Goal: Information Seeking & Learning: Learn about a topic

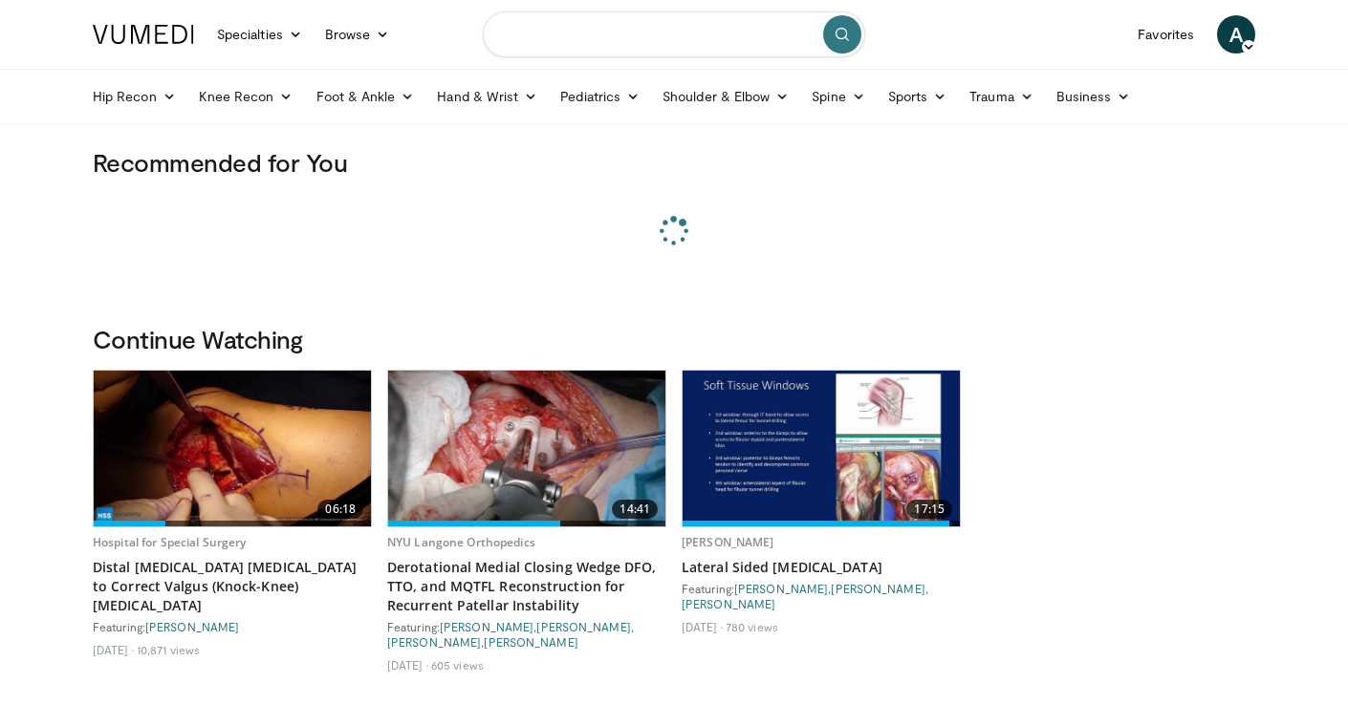
click at [592, 32] on input "Search topics, interventions" at bounding box center [674, 34] width 382 height 46
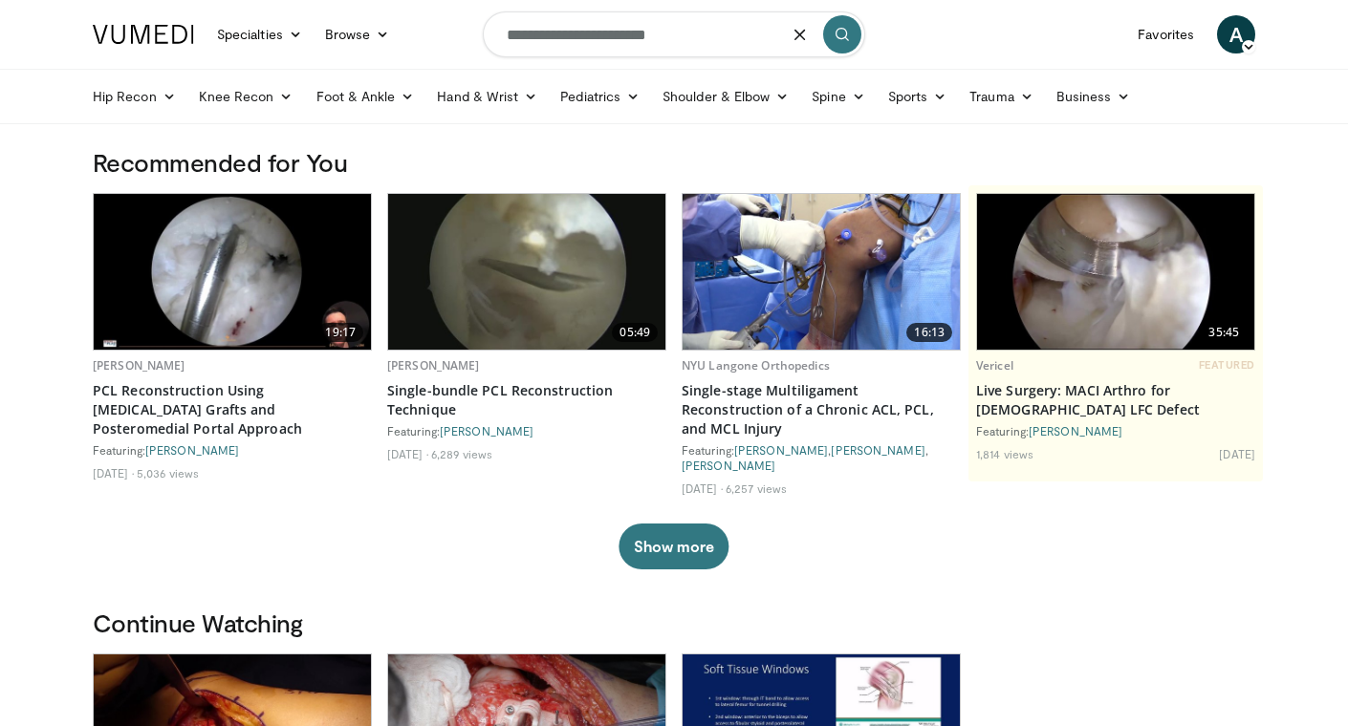
type input "**********"
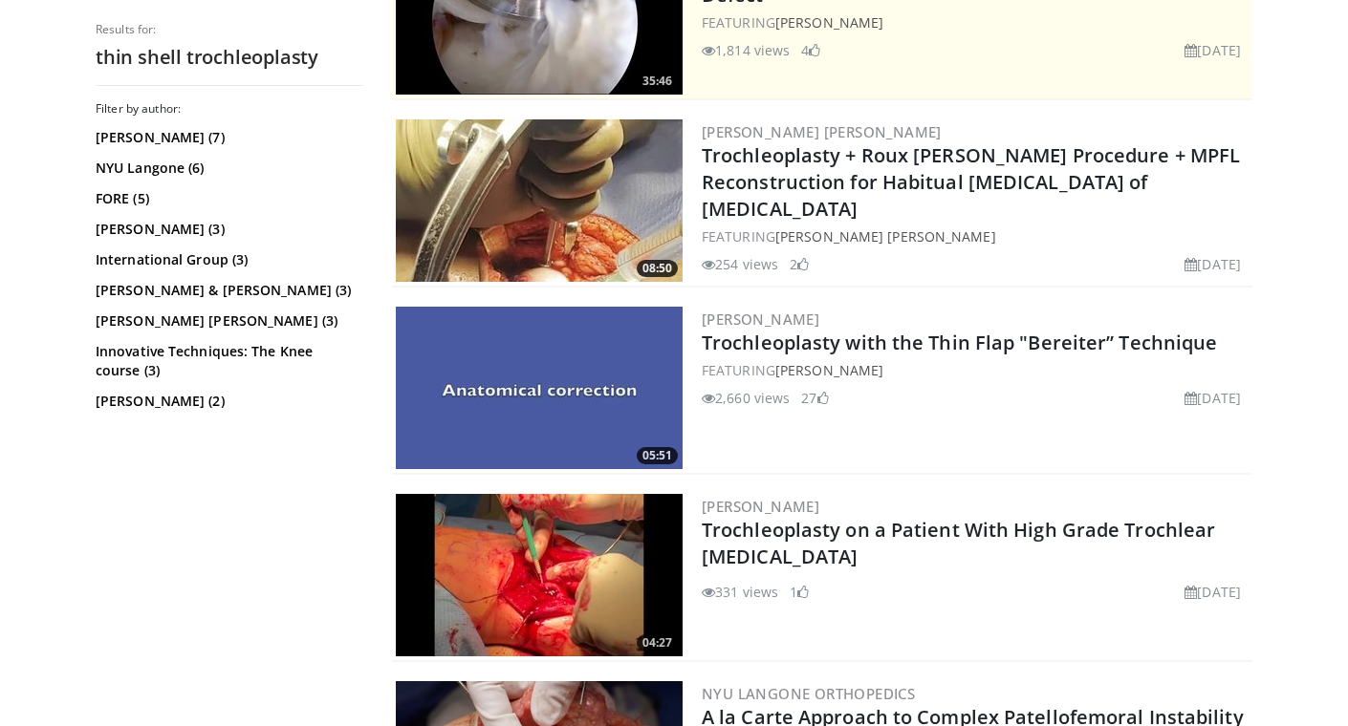
scroll to position [480, 0]
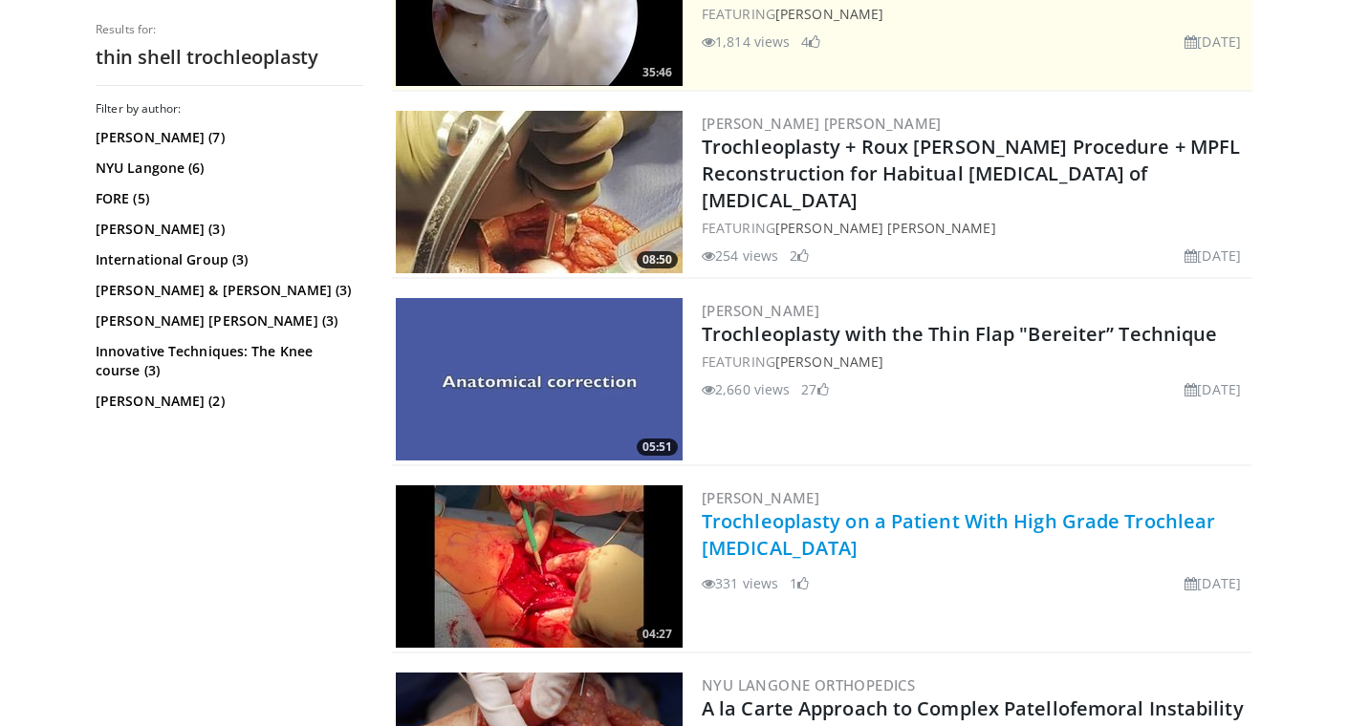
click at [888, 524] on link "Trochleoplasty on a Patient With High Grade Trochlear Dysplasia" at bounding box center [958, 534] width 513 height 53
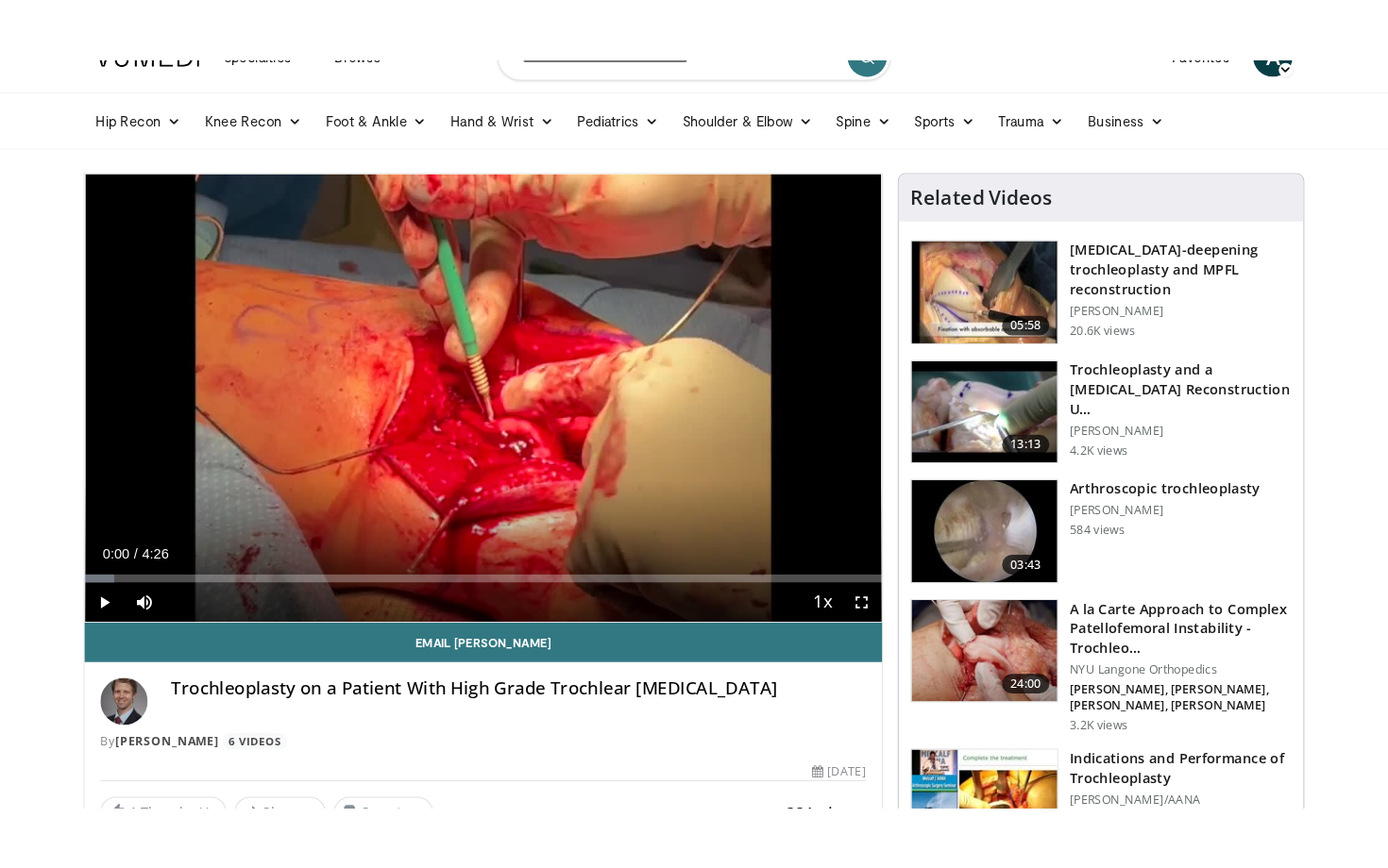
scroll to position [7, 0]
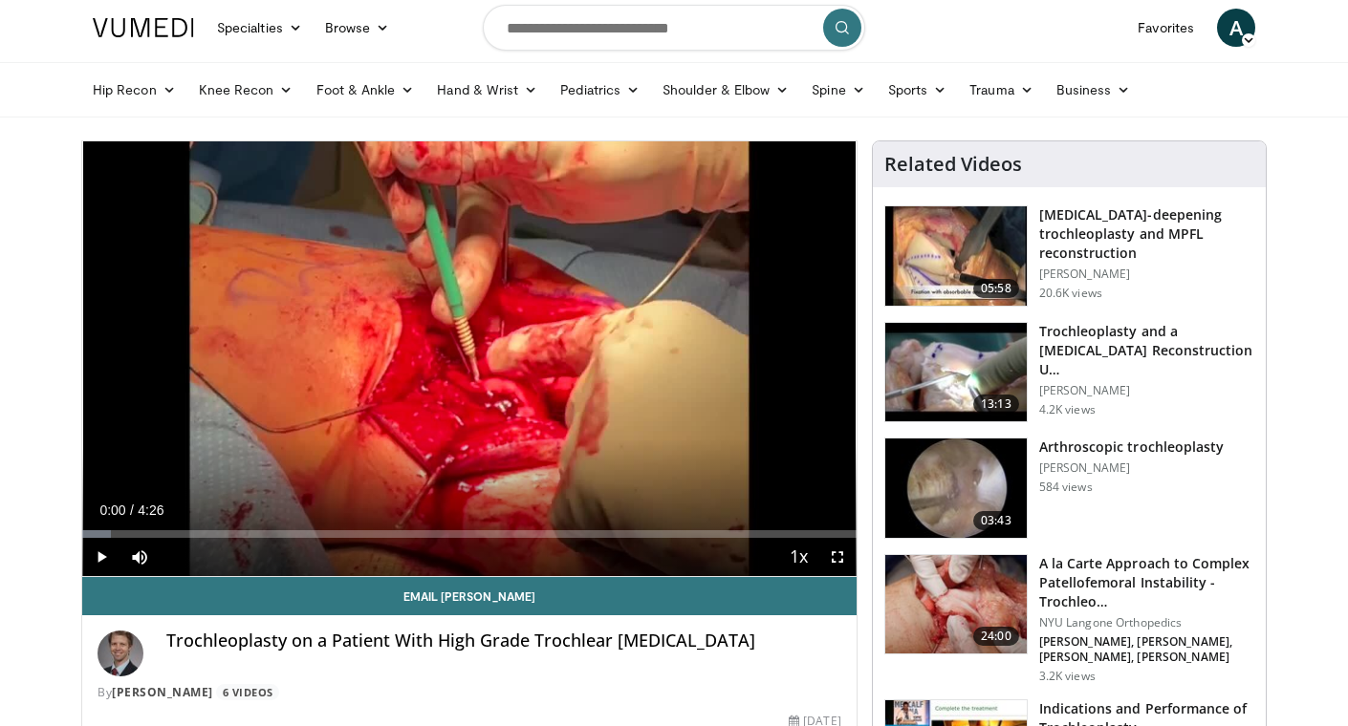
click at [837, 551] on span "Video Player" at bounding box center [837, 557] width 38 height 38
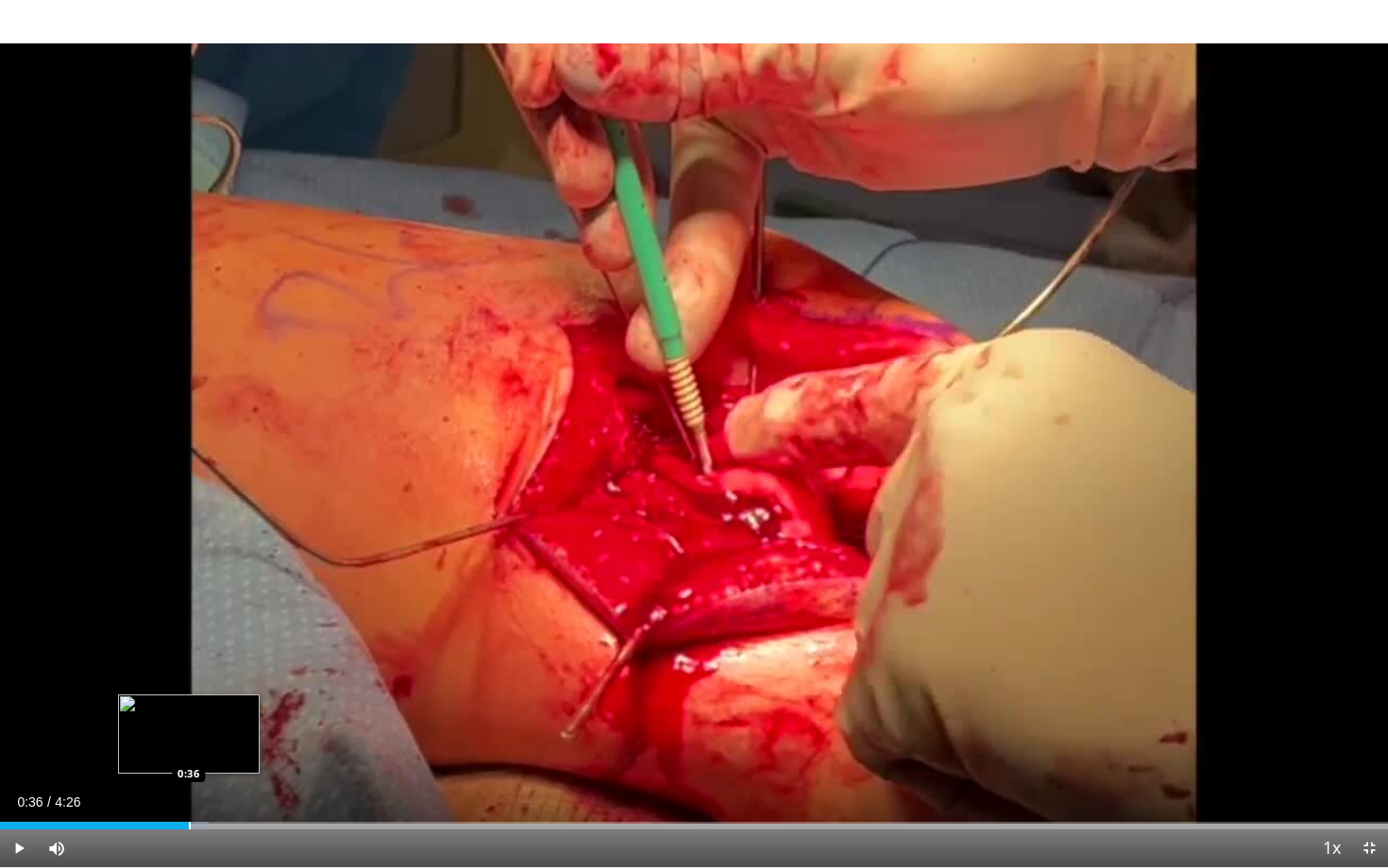
drag, startPoint x: 55, startPoint y: 823, endPoint x: 189, endPoint y: 827, distance: 134.1
click at [189, 716] on div "Progress Bar" at bounding box center [190, 827] width 2 height 8
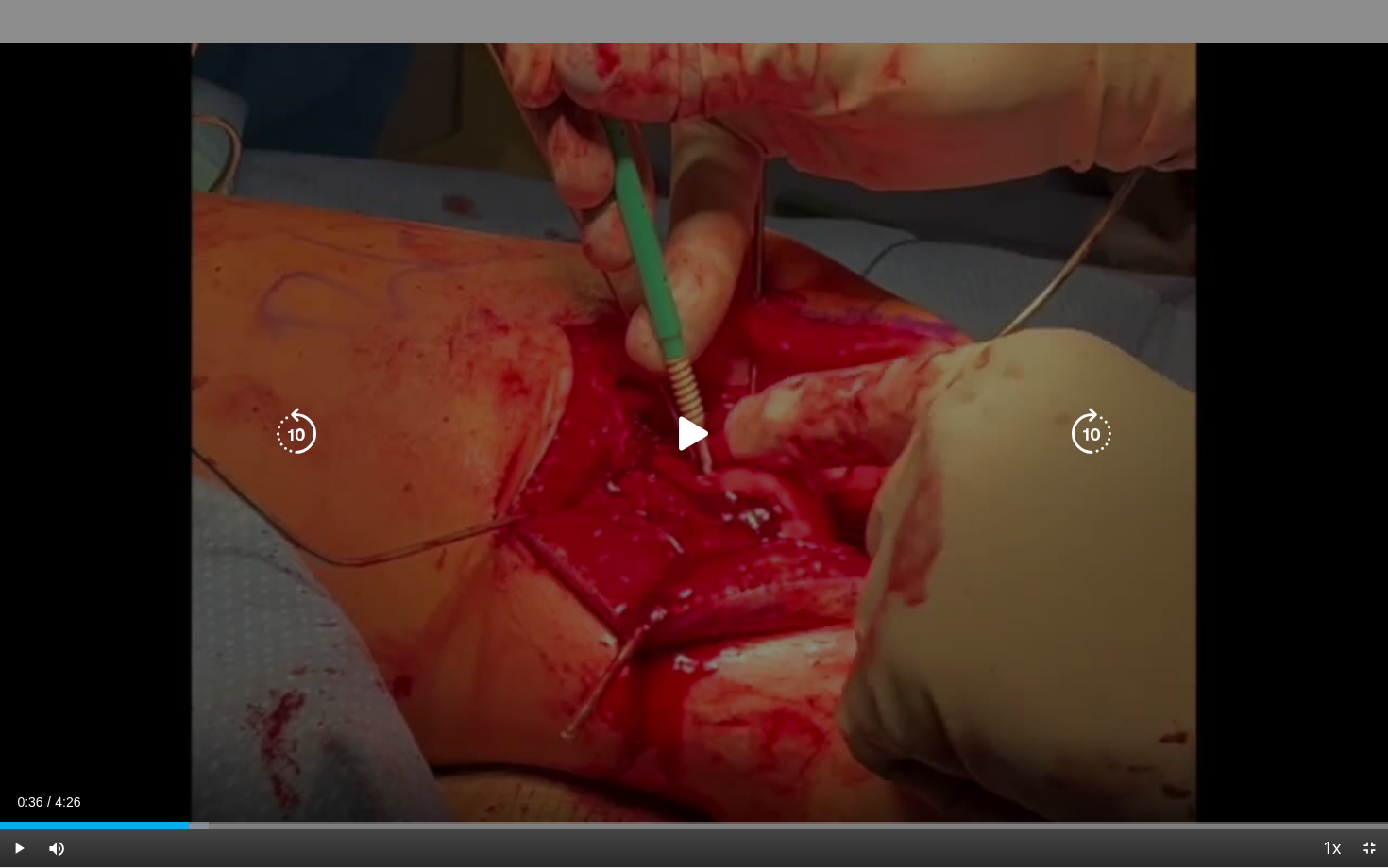
click at [690, 429] on icon "Video Player" at bounding box center [694, 434] width 53 height 53
click at [1331, 220] on div "10 seconds Tap to unmute" at bounding box center [694, 434] width 1388 height 867
click at [700, 430] on icon "Video Player" at bounding box center [694, 434] width 53 height 53
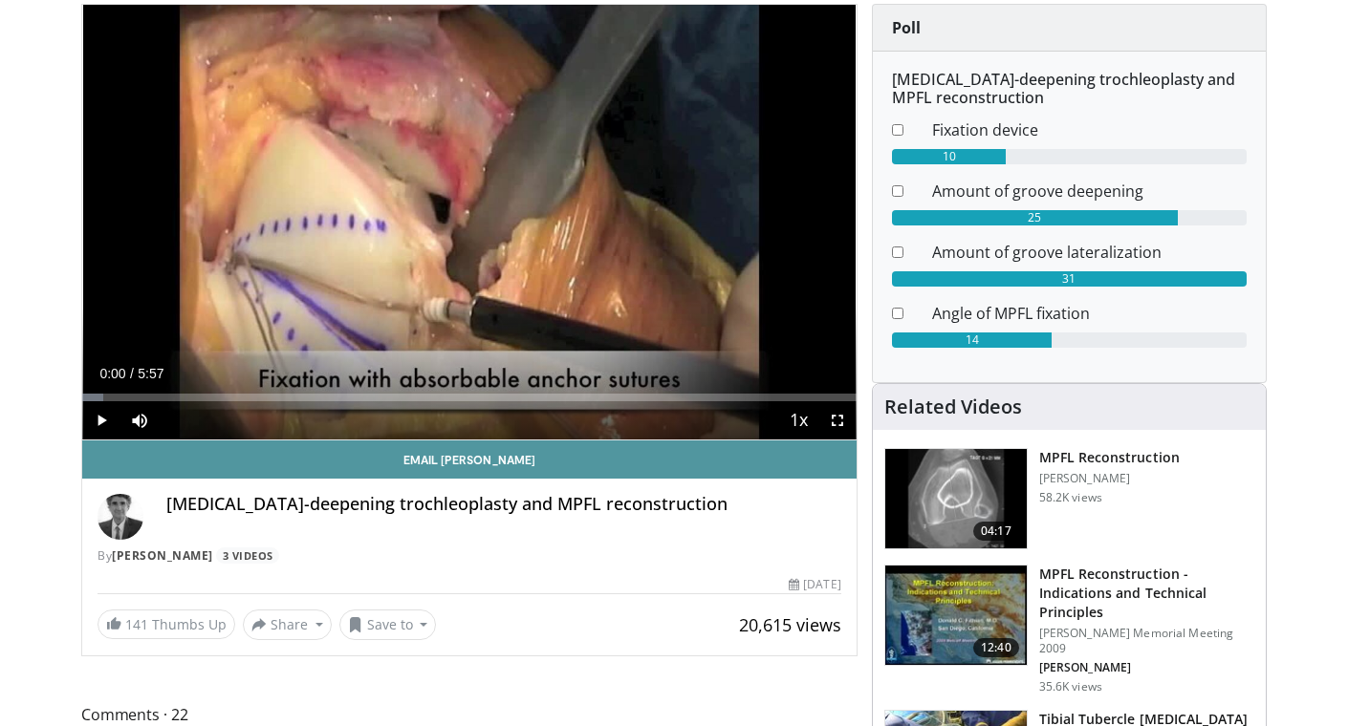
scroll to position [151, 0]
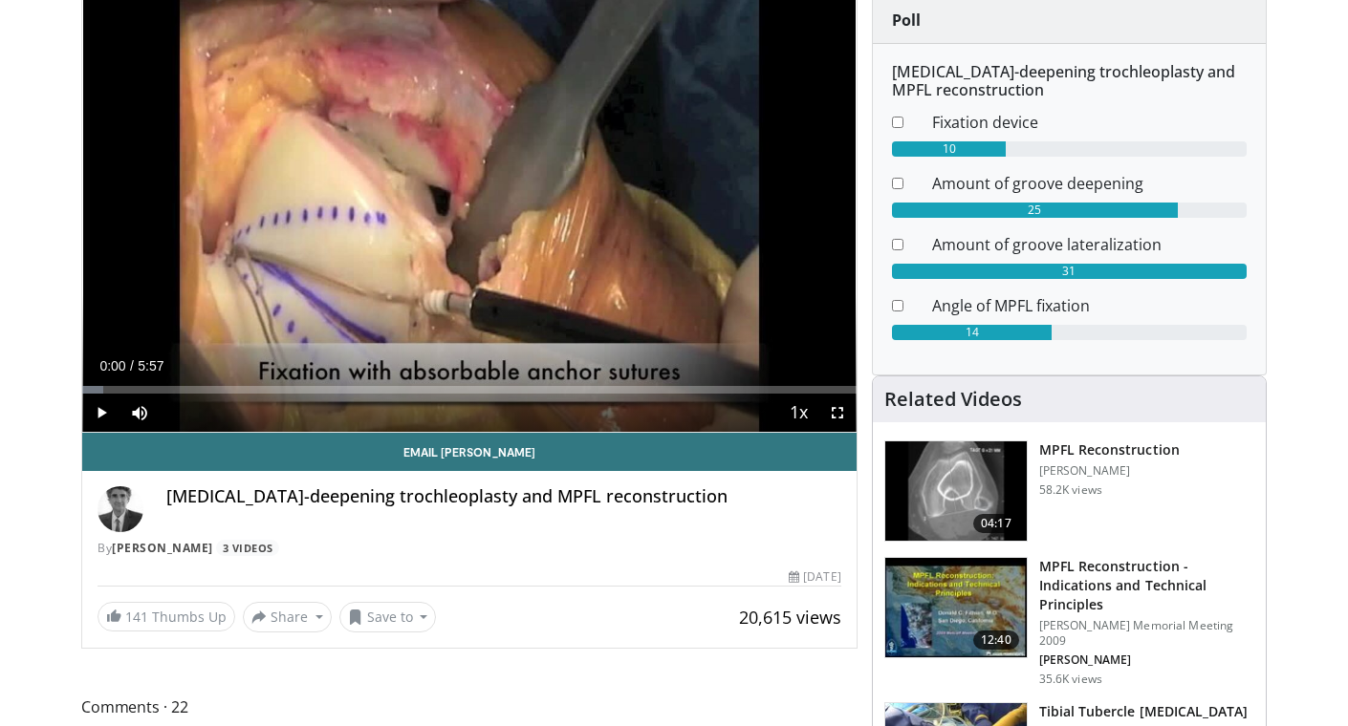
click at [101, 414] on span "Video Player" at bounding box center [101, 413] width 38 height 38
drag, startPoint x: 97, startPoint y: 395, endPoint x: 171, endPoint y: 389, distance: 73.8
click at [171, 394] on div "Current Time 0:07 / Duration 5:57 Pause Skip Backward Skip Forward Mute Loaded …" at bounding box center [469, 413] width 774 height 38
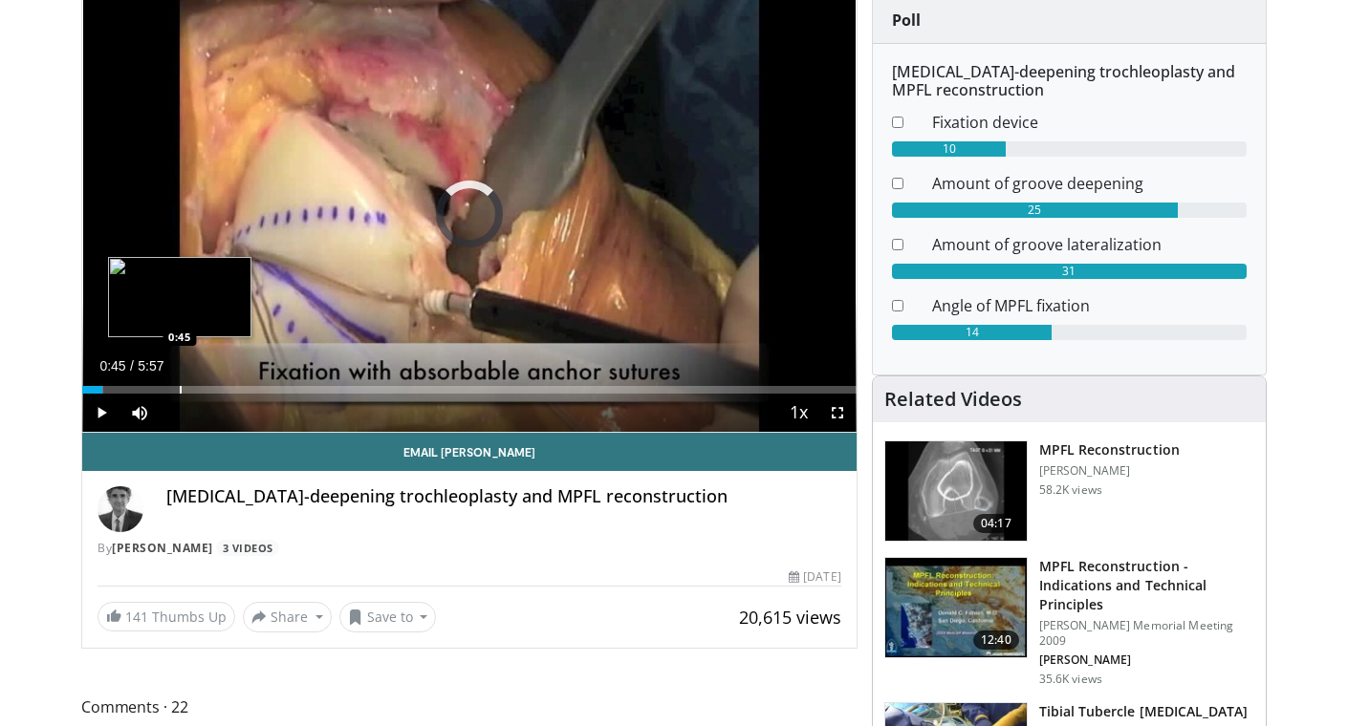
click at [180, 393] on div "Progress Bar" at bounding box center [181, 390] width 2 height 8
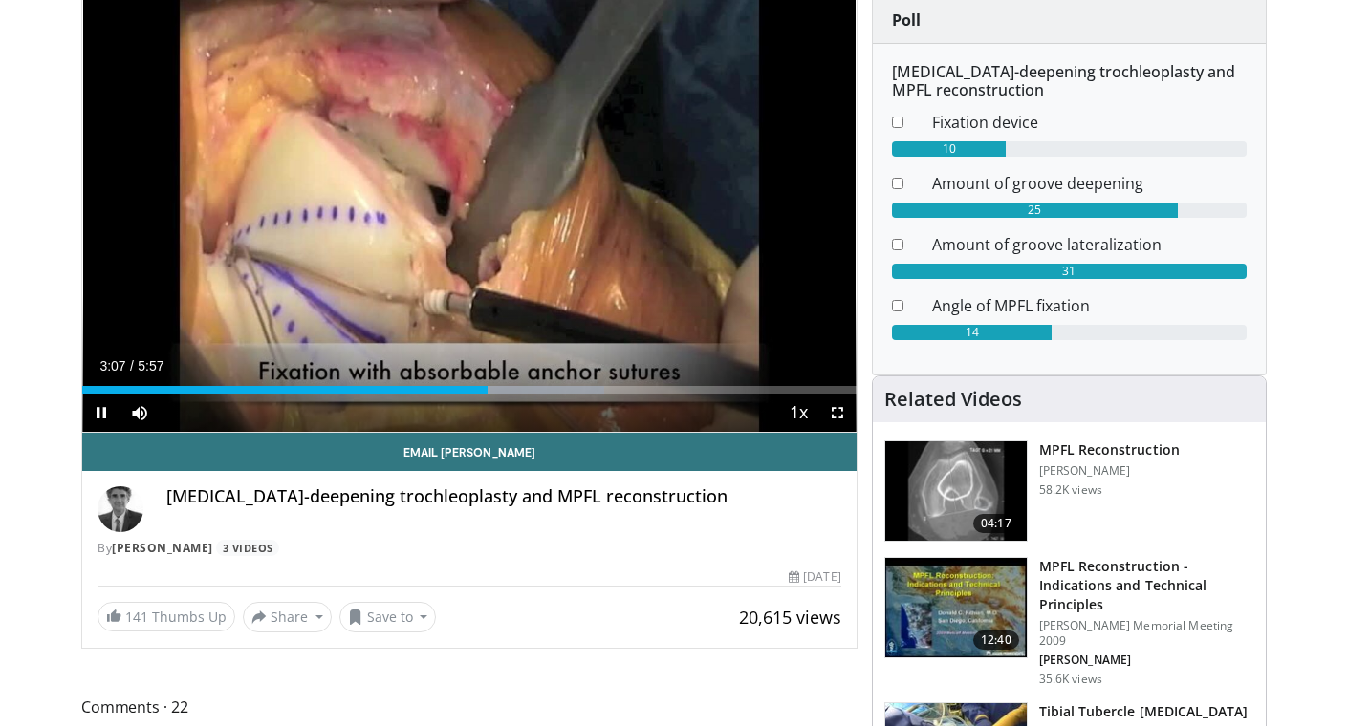
click at [100, 413] on span "Video Player" at bounding box center [101, 413] width 38 height 38
